Goal: Information Seeking & Learning: Find specific fact

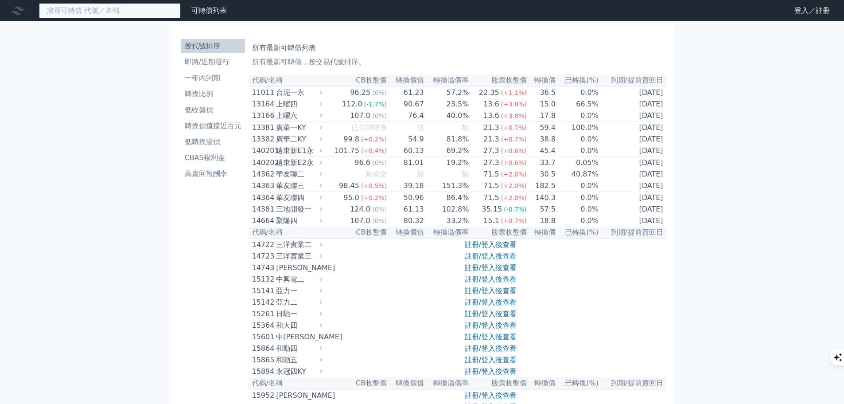
click at [161, 12] on input at bounding box center [110, 10] width 142 height 15
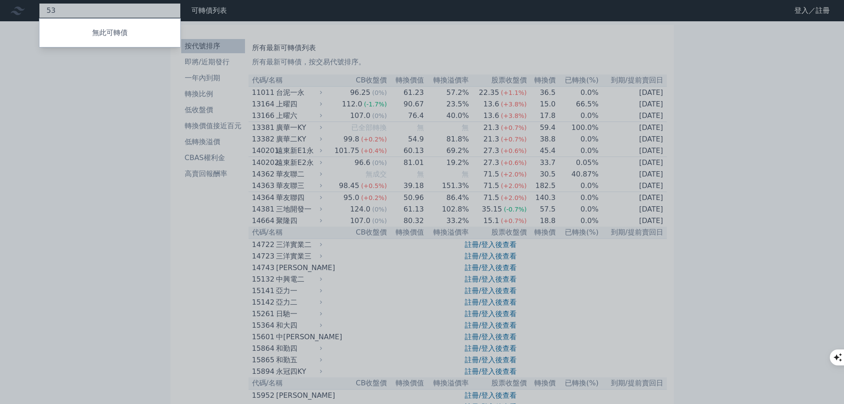
type input "5"
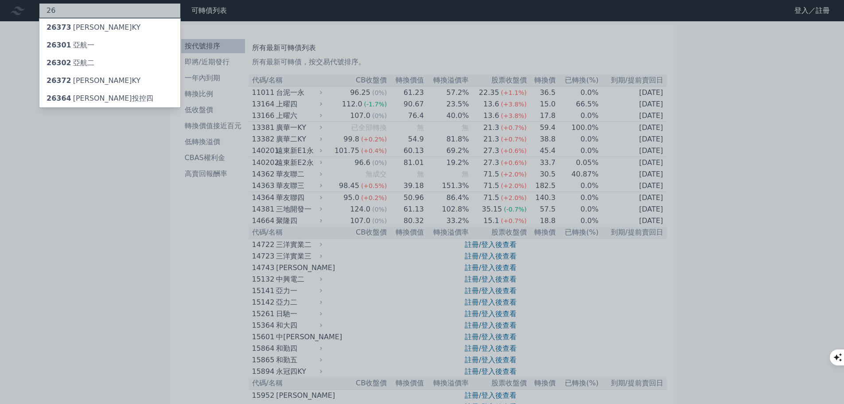
type input "2"
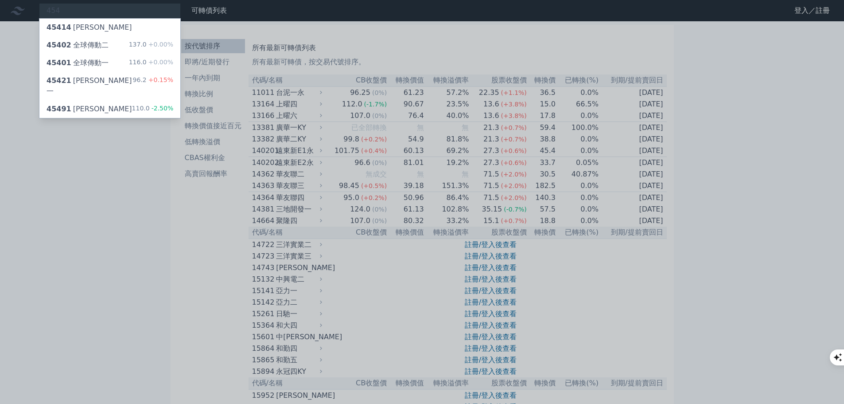
click at [80, 9] on div at bounding box center [422, 202] width 844 height 404
drag, startPoint x: 80, startPoint y: 9, endPoint x: 86, endPoint y: 3, distance: 8.1
click at [86, 3] on div "454 45414 [PERSON_NAME] 45402 全球傳動二 137.0 +0.00% 45401 全球傳動一 116.0 +0.00% 45421…" at bounding box center [110, 10] width 142 height 15
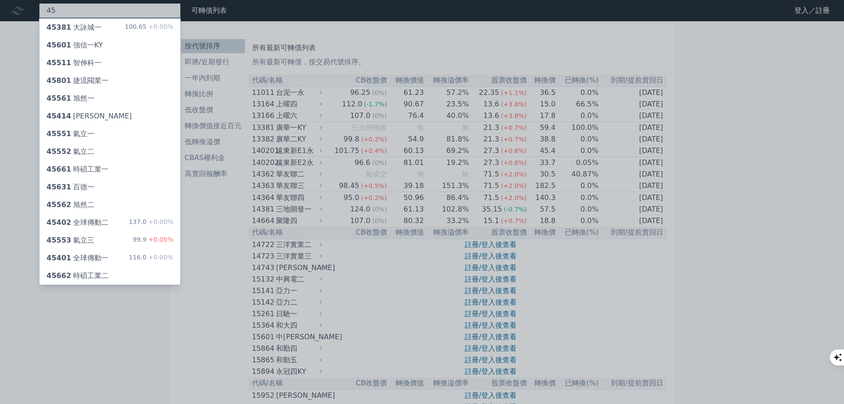
type input "4"
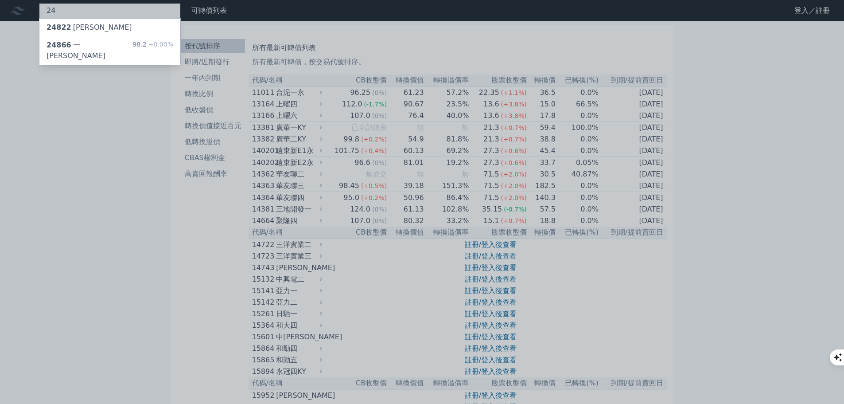
type input "2"
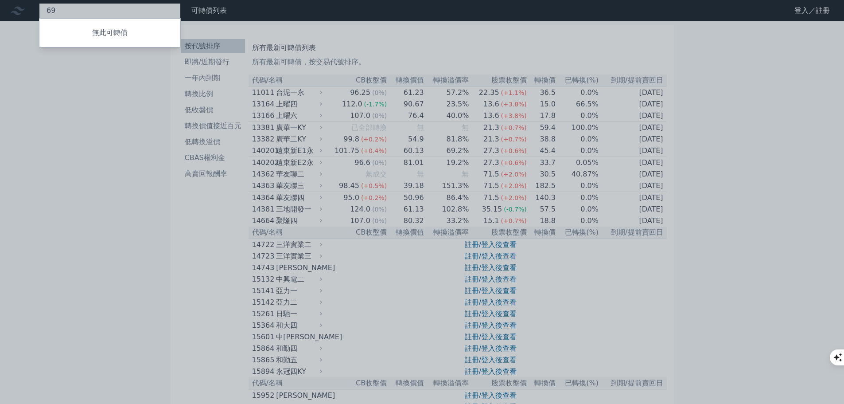
type input "6"
type input "3"
type input "8255"
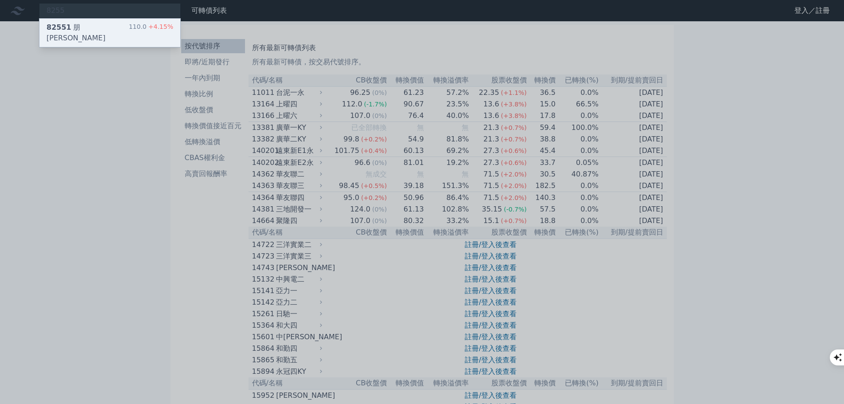
click at [86, 30] on div "82551 朋[PERSON_NAME]" at bounding box center [88, 32] width 82 height 21
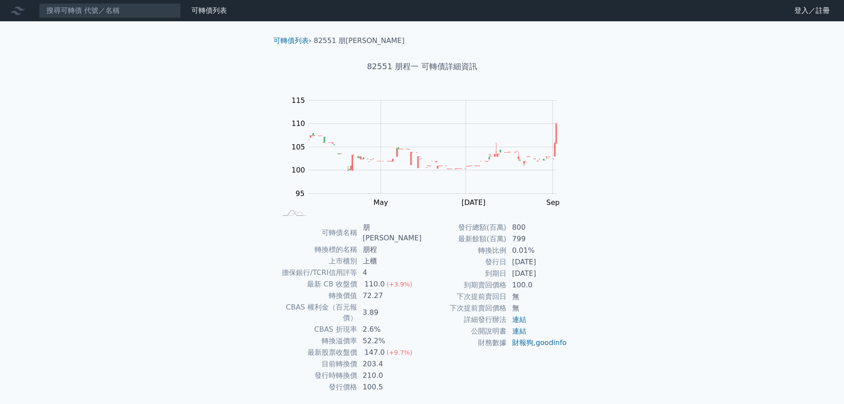
scroll to position [7, 0]
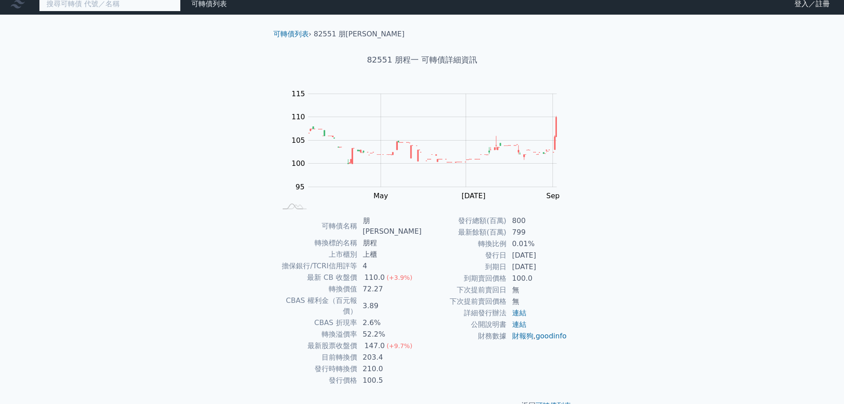
click at [85, 7] on input at bounding box center [110, 3] width 142 height 15
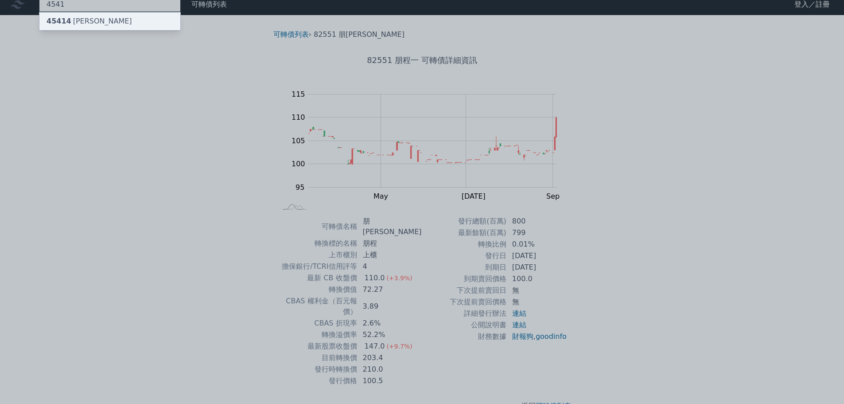
type input "4541"
click at [100, 17] on div "45414 [PERSON_NAME]" at bounding box center [109, 21] width 141 height 18
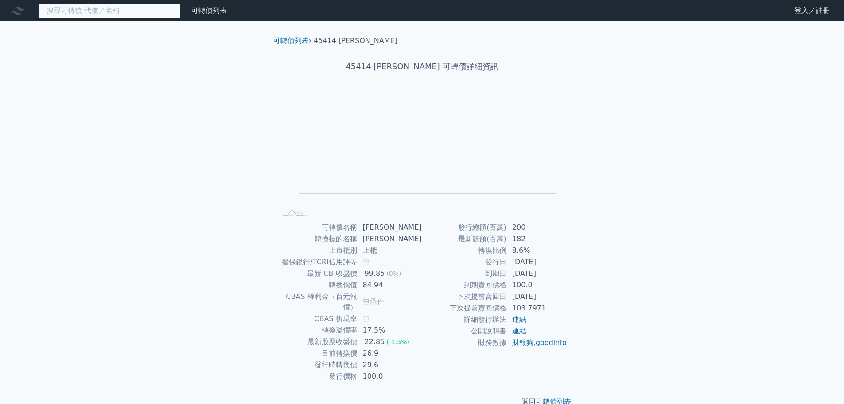
click at [107, 13] on input at bounding box center [110, 10] width 142 height 15
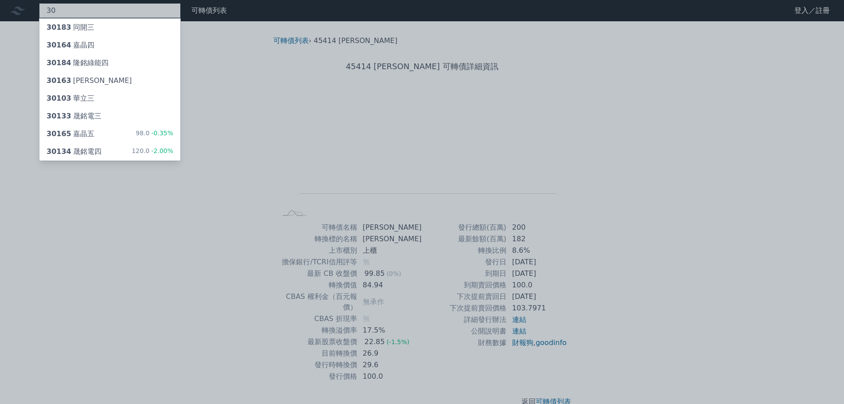
type input "3"
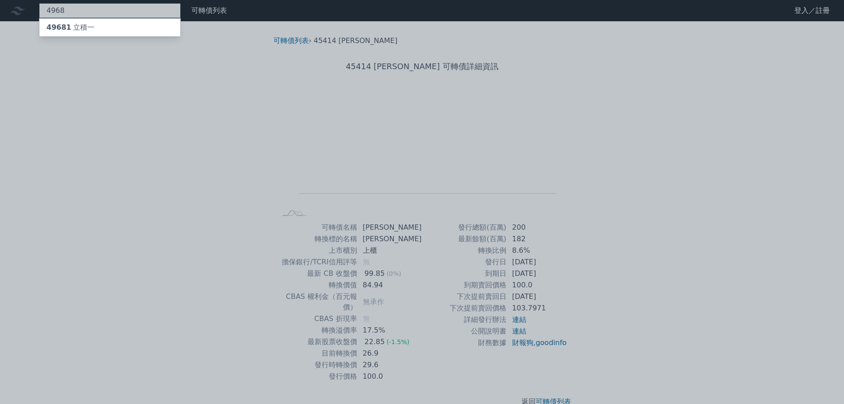
type input "4968"
click at [130, 29] on div "49681 立積一" at bounding box center [109, 28] width 141 height 18
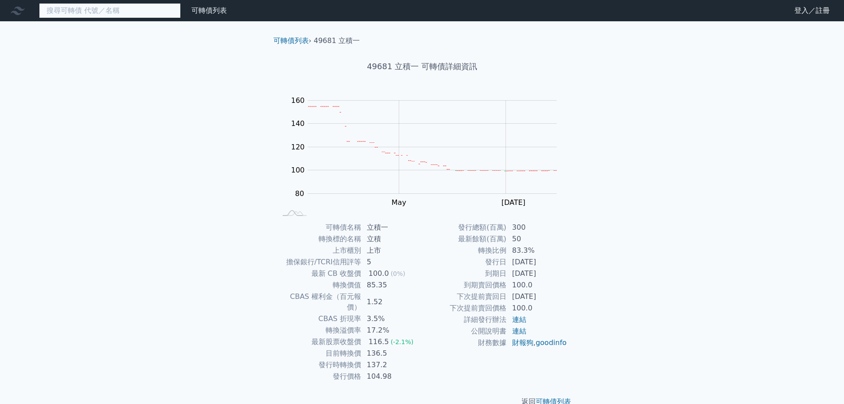
click at [147, 8] on input at bounding box center [110, 10] width 142 height 15
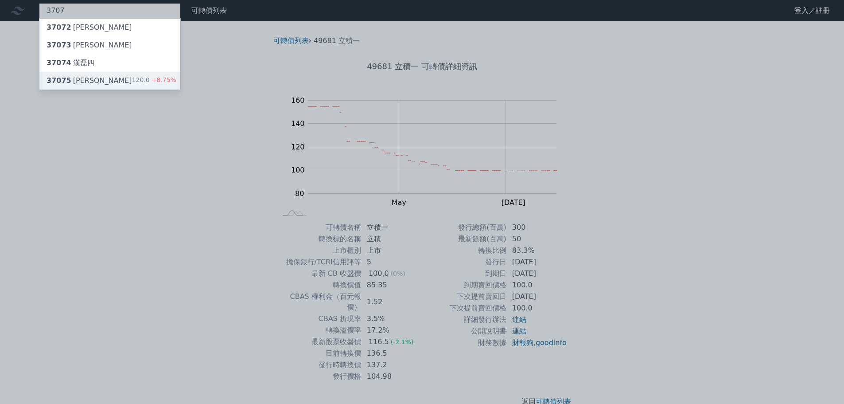
type input "3707"
click at [118, 82] on div "37075 漢磊五 120.0 +8.75%" at bounding box center [109, 81] width 141 height 18
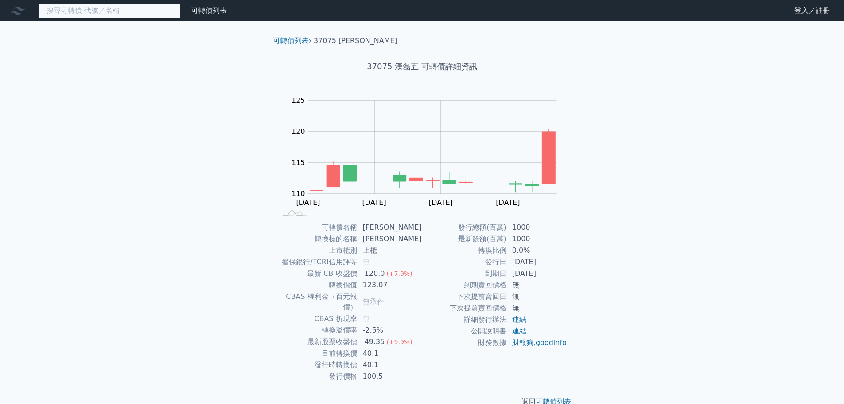
click at [138, 13] on input at bounding box center [110, 10] width 142 height 15
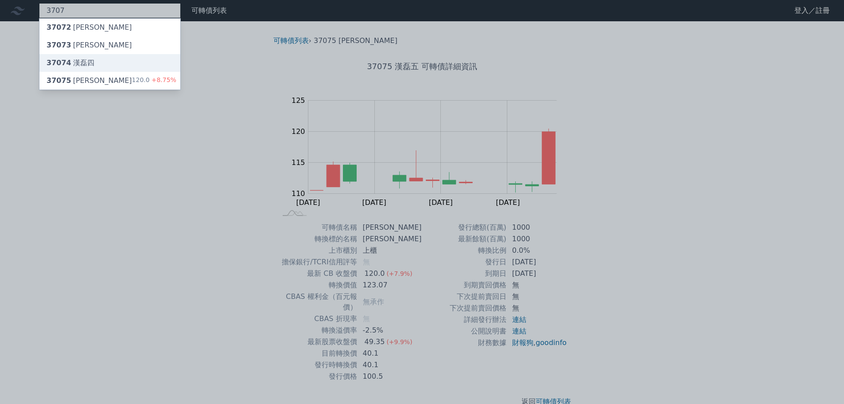
type input "3707"
click at [122, 66] on div "37074 [PERSON_NAME]四" at bounding box center [109, 63] width 141 height 18
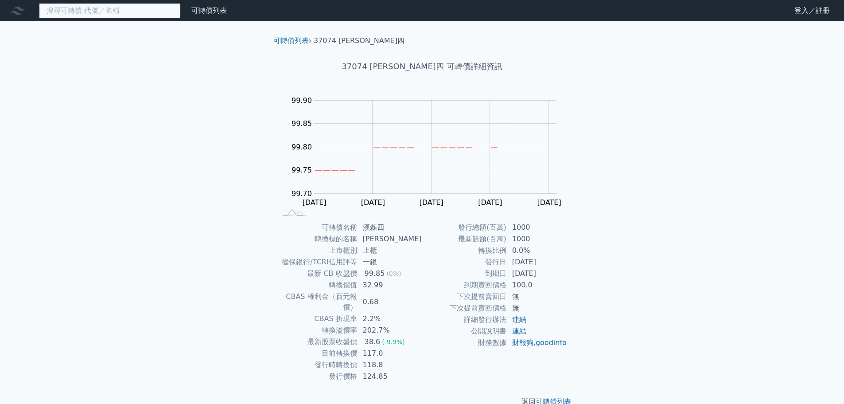
click at [107, 13] on input at bounding box center [110, 10] width 142 height 15
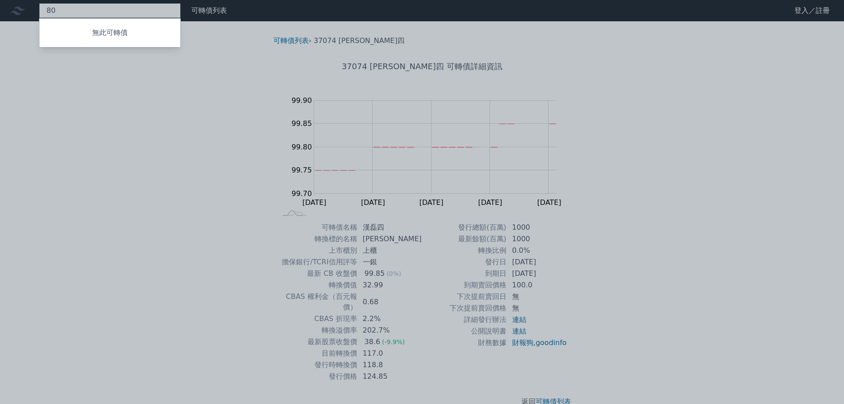
type input "8"
type input "2"
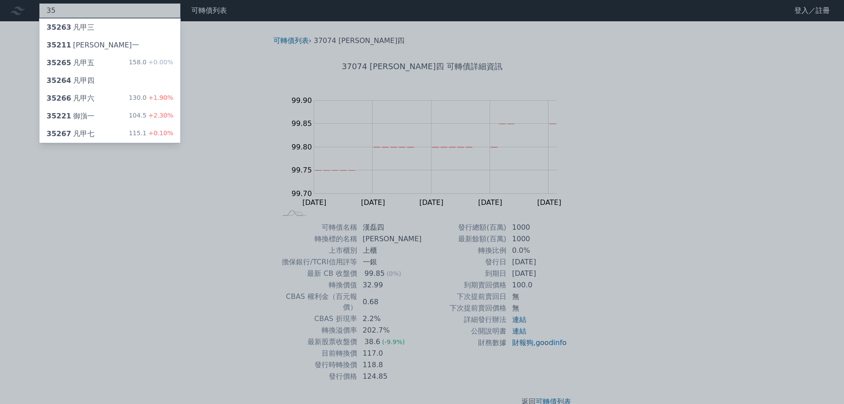
type input "3"
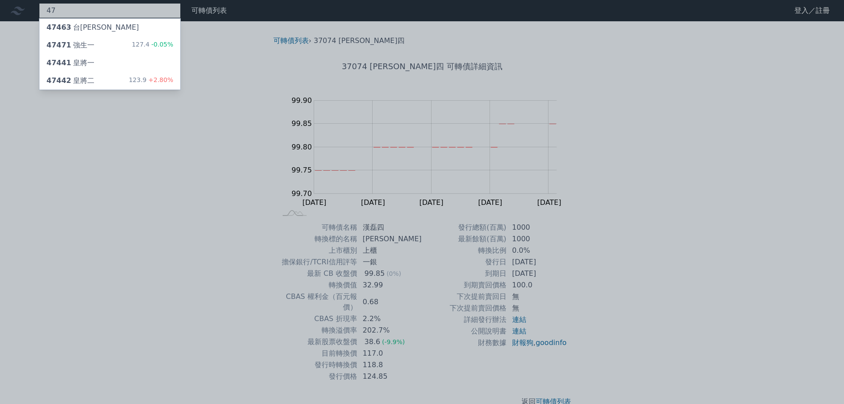
type input "4"
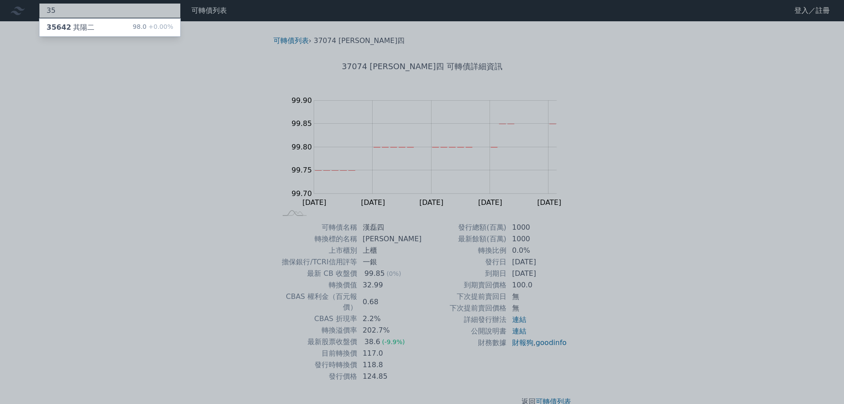
type input "3"
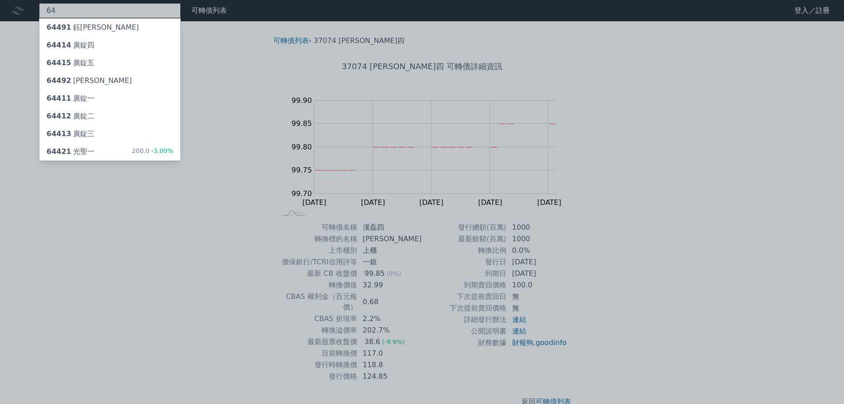
type input "6"
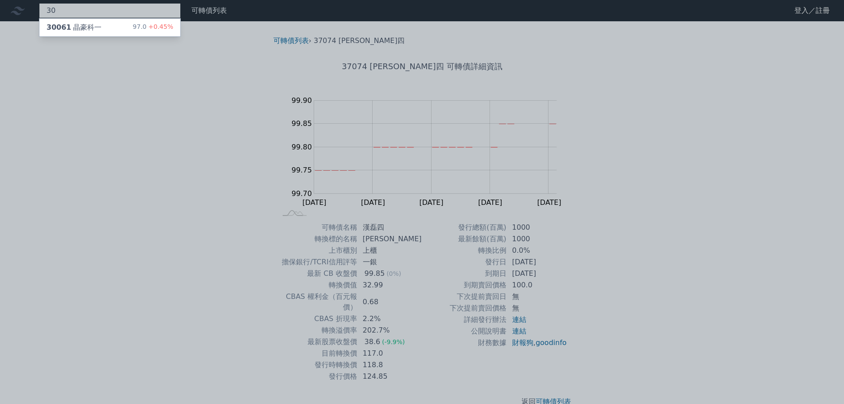
type input "3"
type input "1815"
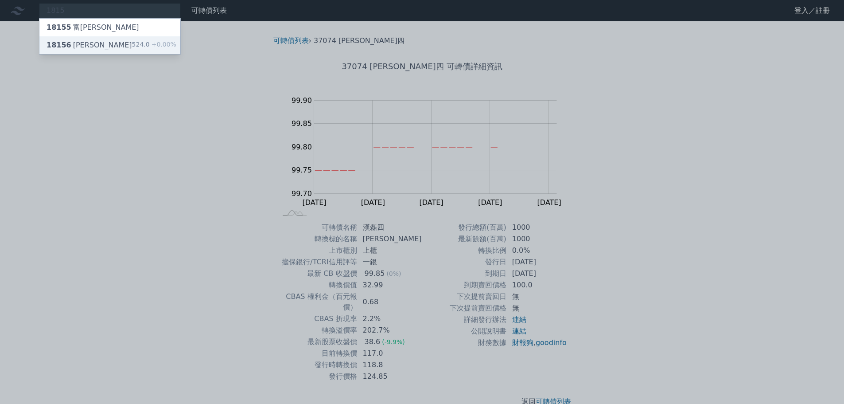
click at [113, 41] on div "18156 富喬六 524.0 +0.00%" at bounding box center [109, 45] width 141 height 18
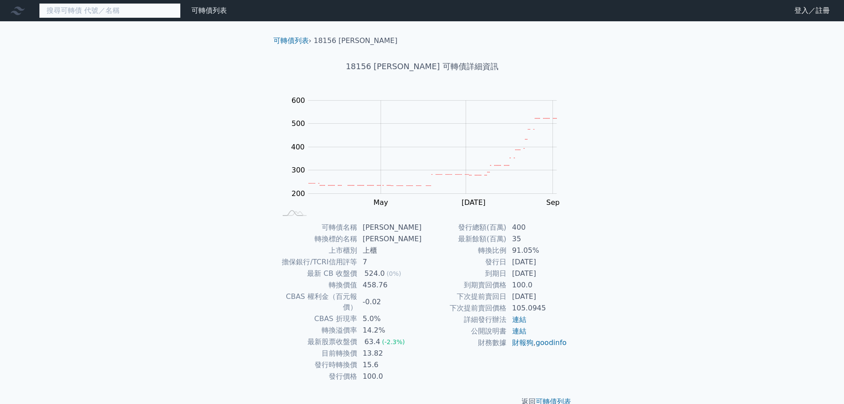
click at [135, 13] on input at bounding box center [110, 10] width 142 height 15
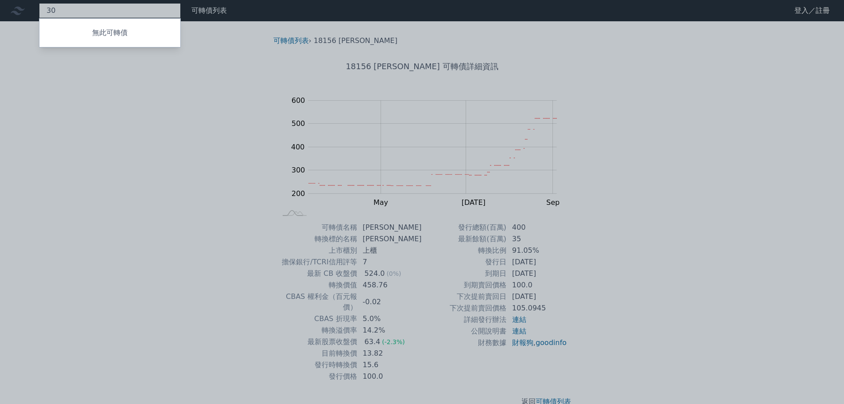
type input "3"
type input "2368"
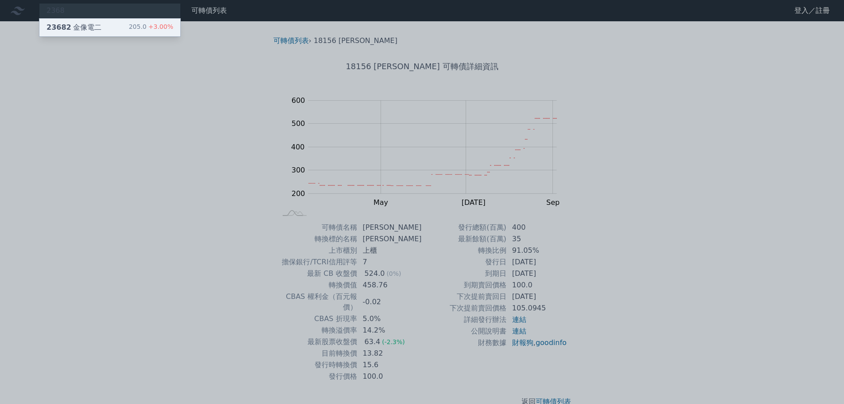
click at [145, 27] on div "205.0 +3.00%" at bounding box center [151, 27] width 44 height 11
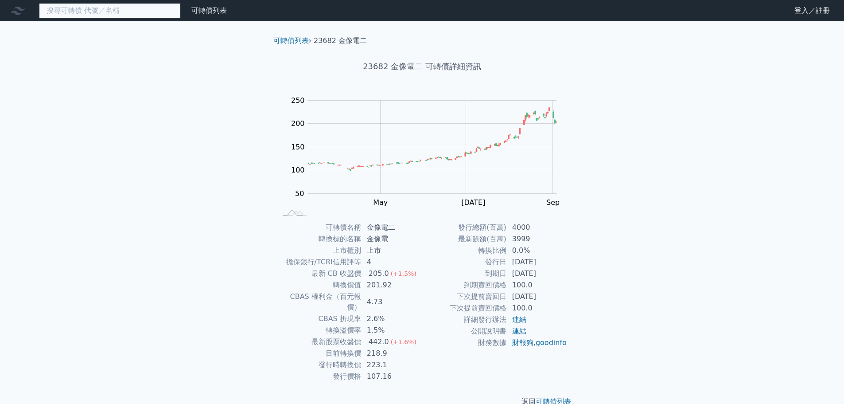
click at [134, 14] on input at bounding box center [110, 10] width 142 height 15
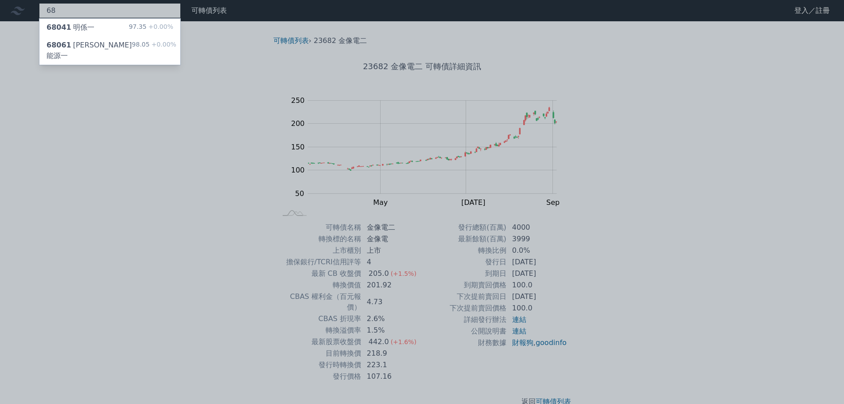
type input "6"
type input "3167"
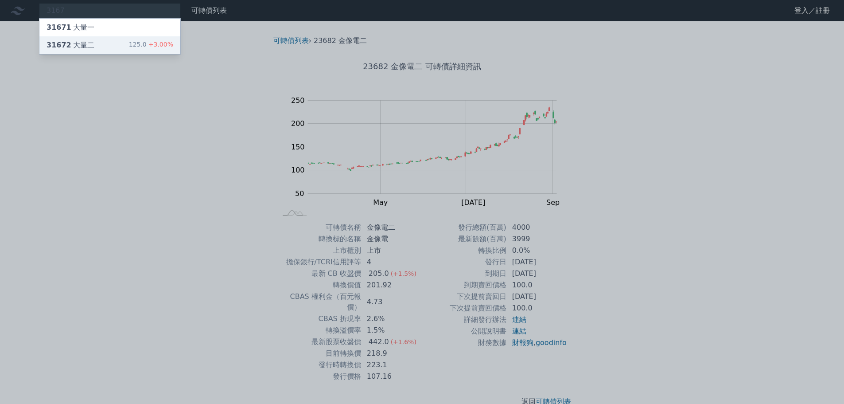
click at [156, 40] on div "125.0 +3.00%" at bounding box center [151, 45] width 44 height 11
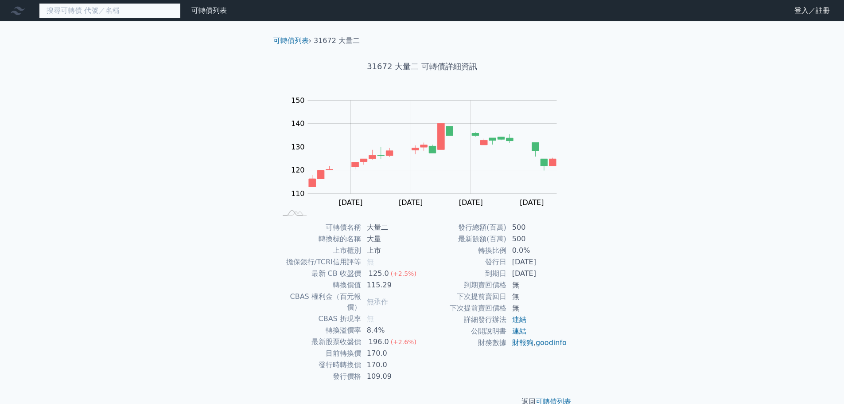
click at [112, 10] on input at bounding box center [110, 10] width 142 height 15
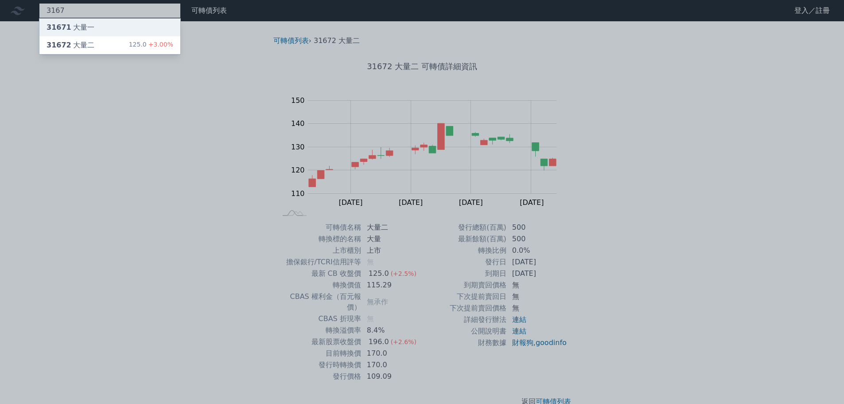
type input "3167"
click at [121, 29] on div "31671 大量一" at bounding box center [109, 28] width 141 height 18
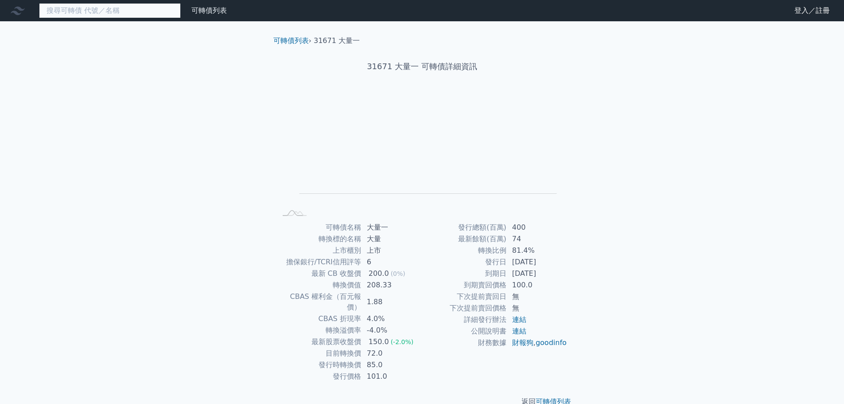
click at [79, 8] on input at bounding box center [110, 10] width 142 height 15
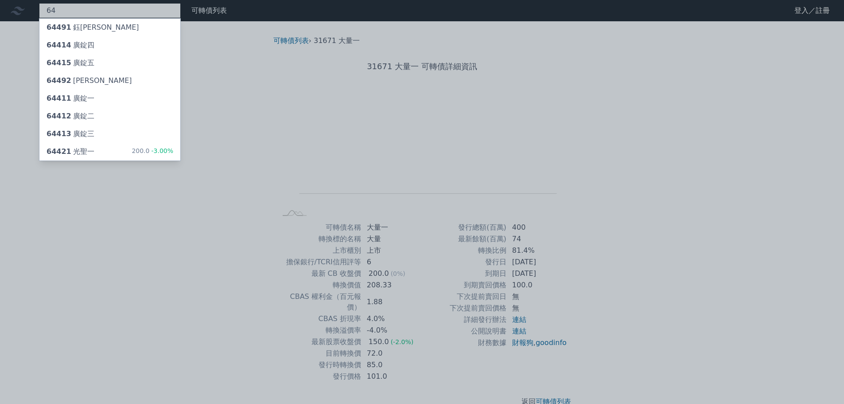
type input "6"
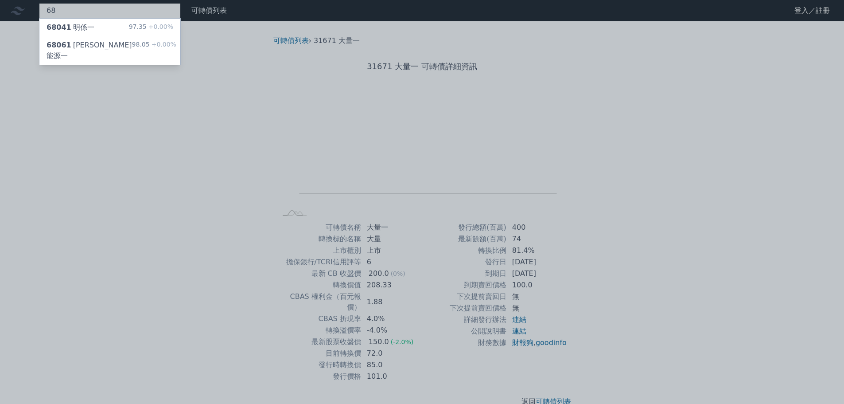
type input "6"
type input "3"
